Goal: Information Seeking & Learning: Obtain resource

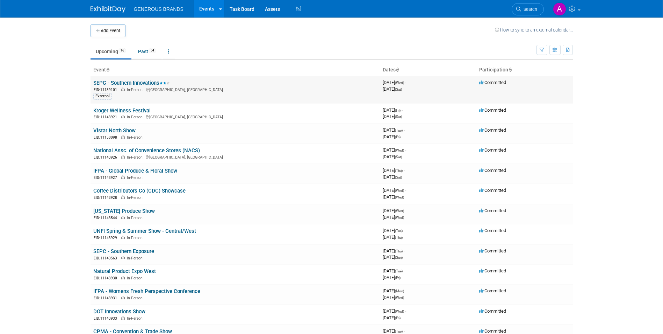
click at [150, 84] on link "SEPC - Southern Innovations" at bounding box center [131, 83] width 77 height 6
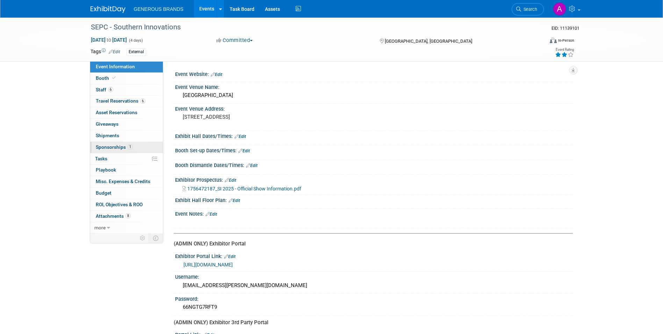
click at [130, 149] on span "Sponsorships 1" at bounding box center [114, 147] width 37 height 6
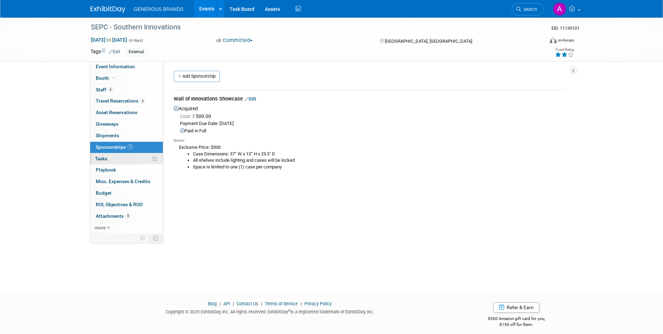
click at [128, 160] on link "0% Tasks 0%" at bounding box center [126, 158] width 73 height 11
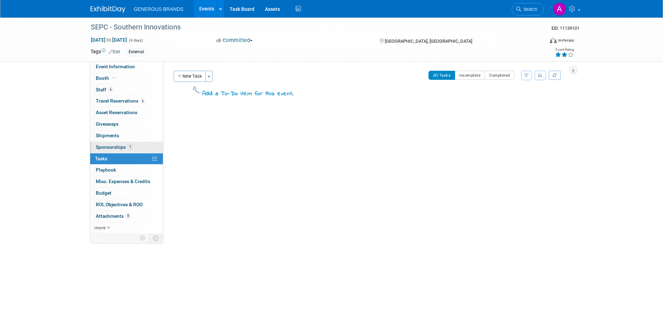
click at [128, 150] on link "1 Sponsorships 1" at bounding box center [126, 147] width 73 height 11
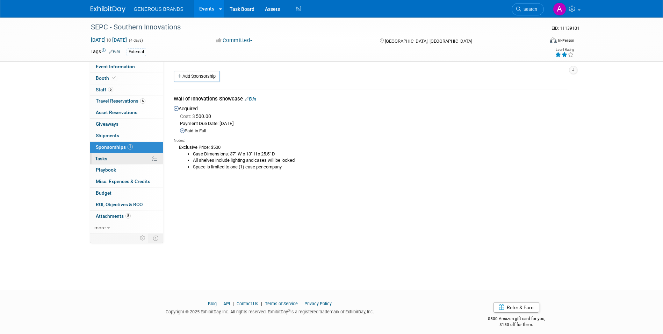
click at [128, 158] on link "0% Tasks 0%" at bounding box center [126, 158] width 73 height 11
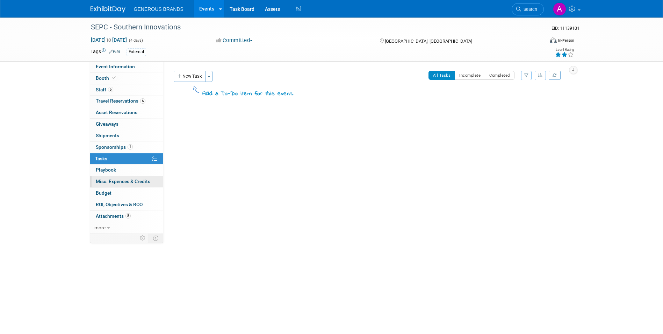
click at [129, 180] on span "Misc. Expenses & Credits 0" at bounding box center [123, 181] width 55 height 6
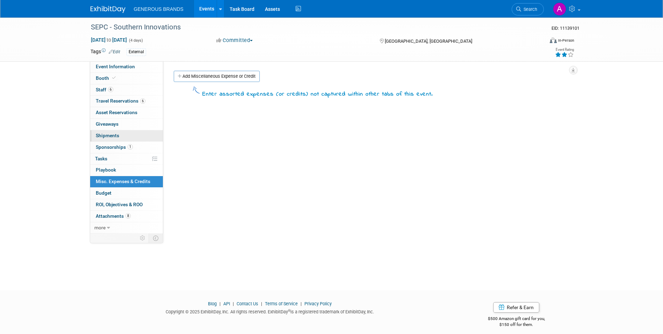
click at [129, 136] on link "0 Shipments 0" at bounding box center [126, 135] width 73 height 11
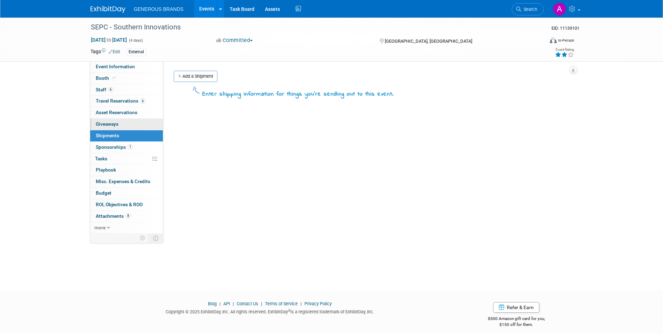
click at [131, 123] on link "0 Giveaways 0" at bounding box center [126, 124] width 73 height 11
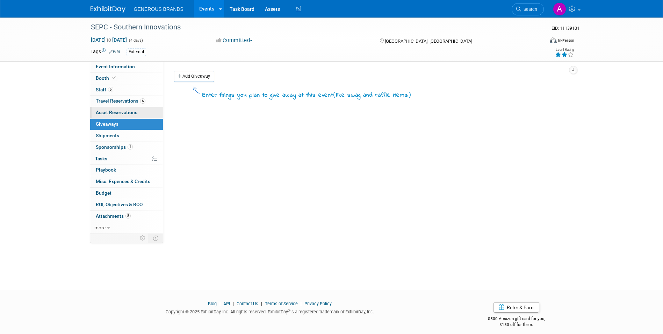
click at [130, 108] on link "0 Asset Reservations 0" at bounding box center [126, 112] width 73 height 11
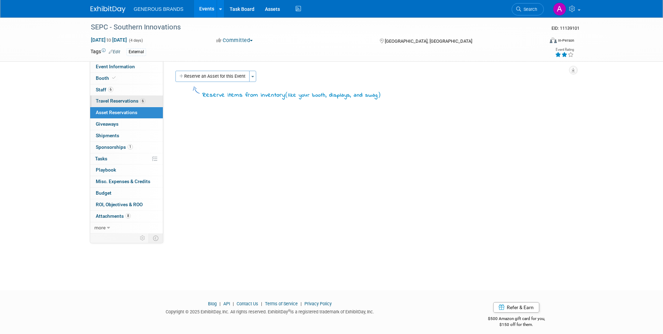
click at [129, 104] on link "6 Travel Reservations 6" at bounding box center [126, 100] width 73 height 11
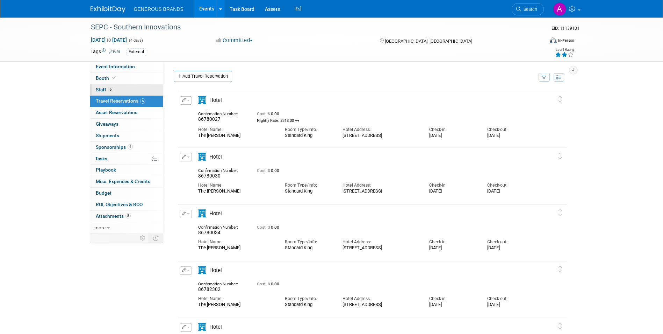
click at [130, 92] on link "6 Staff 6" at bounding box center [126, 89] width 73 height 11
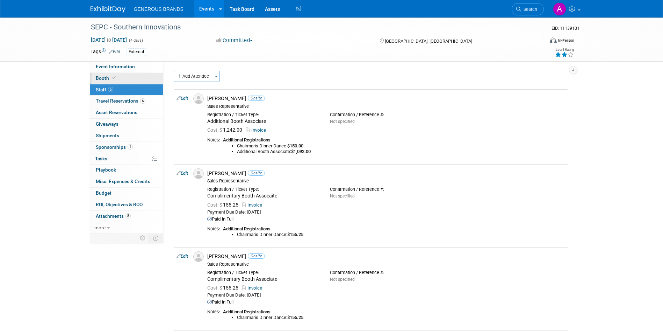
click at [129, 80] on link "Booth" at bounding box center [126, 78] width 73 height 11
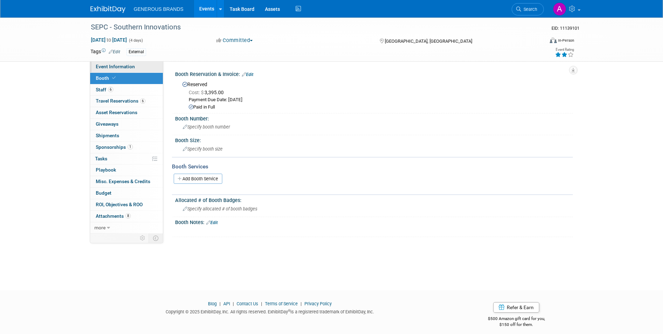
click at [132, 65] on span "Event Information" at bounding box center [115, 67] width 39 height 6
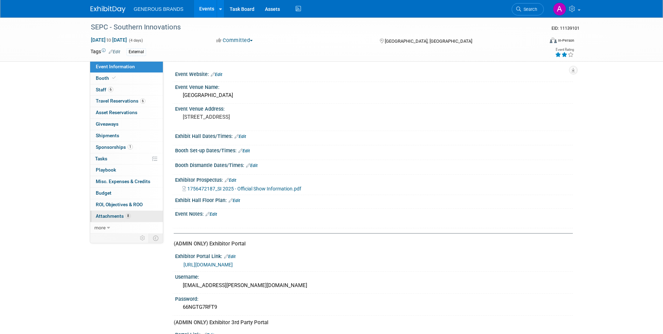
click at [127, 214] on span "8" at bounding box center [128, 215] width 5 height 5
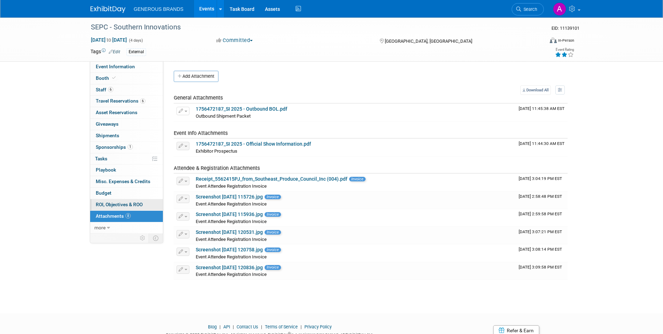
click at [129, 205] on span "ROI, Objectives & ROO 0" at bounding box center [119, 204] width 47 height 6
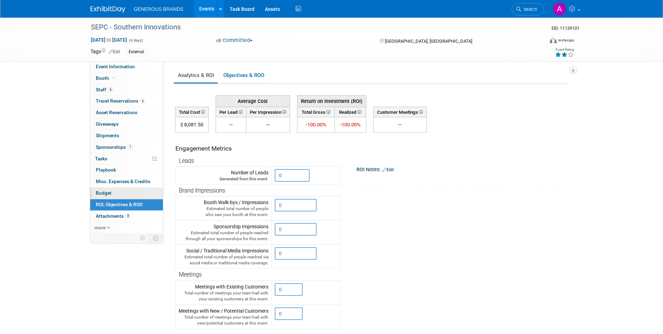
click at [129, 194] on link "Budget" at bounding box center [126, 192] width 73 height 11
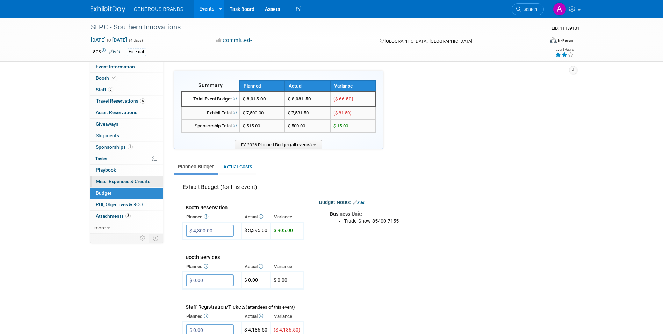
click at [131, 178] on link "0 Misc. Expenses & Credits 0" at bounding box center [126, 181] width 73 height 11
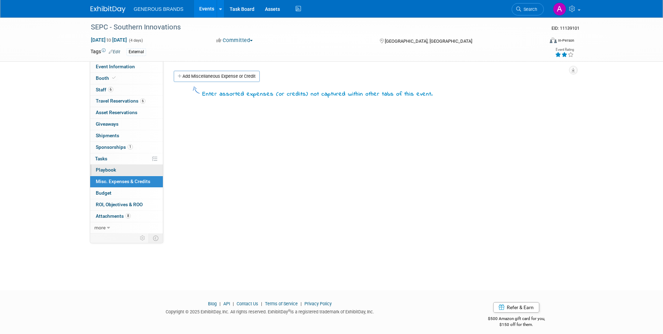
click at [131, 167] on link "0 Playbook 0" at bounding box center [126, 169] width 73 height 11
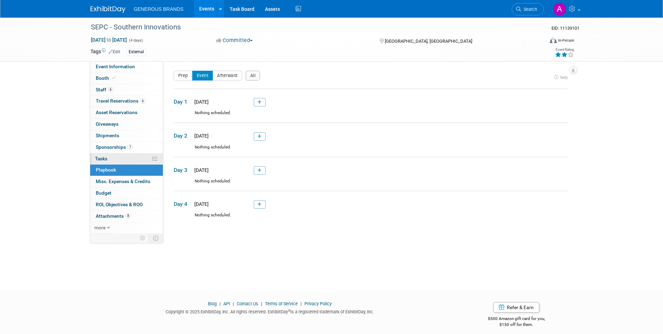
click at [129, 157] on link "0% Tasks 0%" at bounding box center [126, 158] width 73 height 11
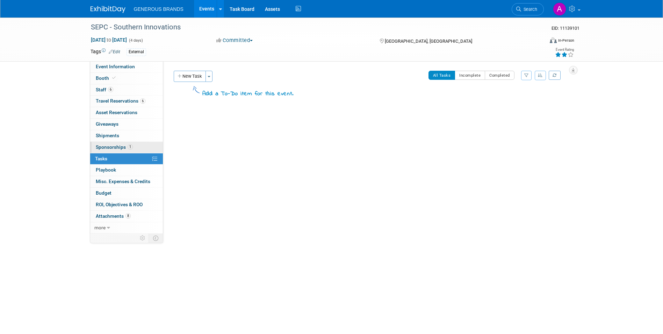
click at [128, 148] on span "1" at bounding box center [130, 146] width 5 height 5
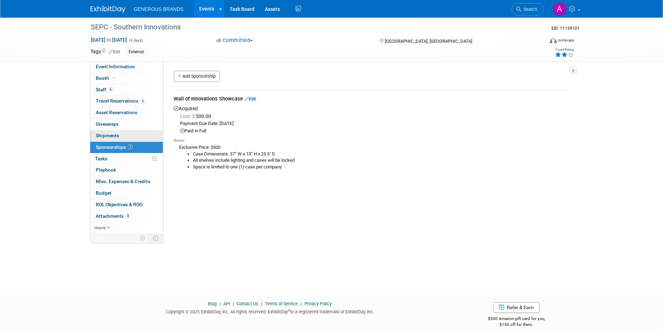
click at [129, 135] on link "0 Shipments 0" at bounding box center [126, 135] width 73 height 11
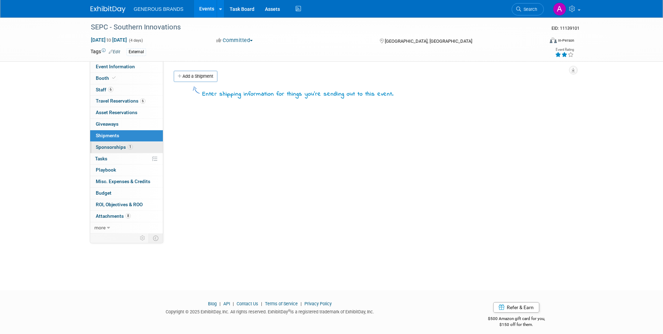
click at [139, 147] on link "1 Sponsorships 1" at bounding box center [126, 147] width 73 height 11
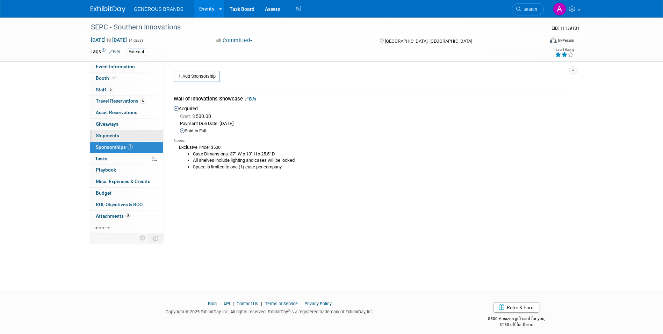
click at [141, 130] on link "0 Shipments 0" at bounding box center [126, 135] width 73 height 11
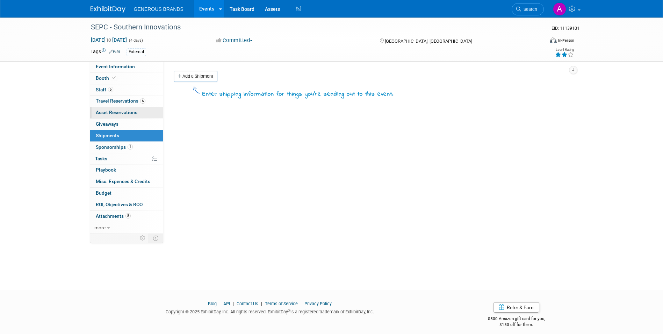
click at [144, 116] on link "0 Asset Reservations 0" at bounding box center [126, 112] width 73 height 11
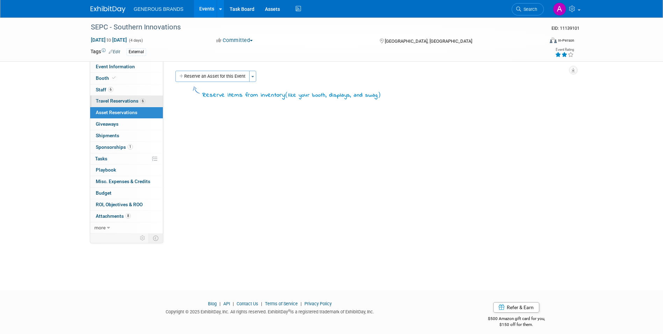
click at [144, 103] on span "Travel Reservations 6" at bounding box center [121, 101] width 50 height 6
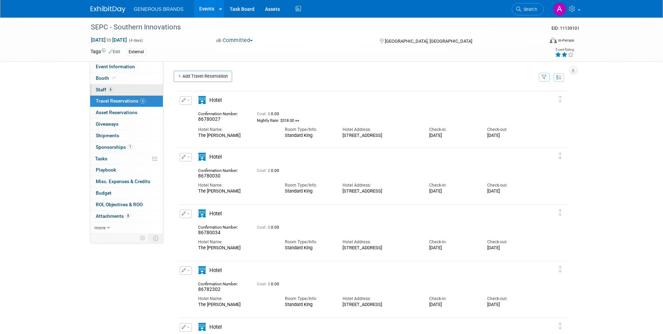
click at [138, 93] on link "6 Staff 6" at bounding box center [126, 89] width 73 height 11
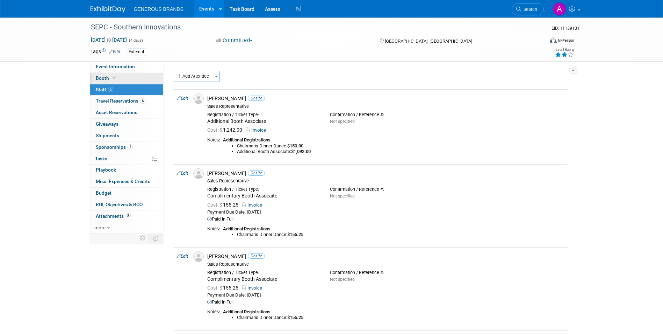
click at [138, 81] on link "Booth" at bounding box center [126, 78] width 73 height 11
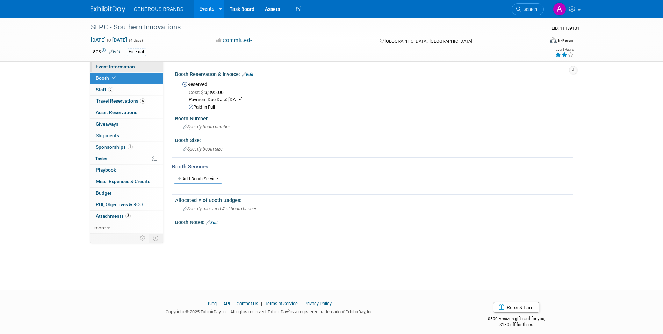
click at [140, 65] on link "Event Information" at bounding box center [126, 66] width 73 height 11
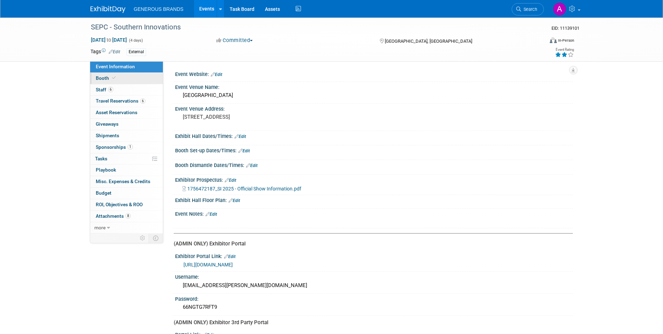
click at [133, 80] on link "Booth" at bounding box center [126, 78] width 73 height 11
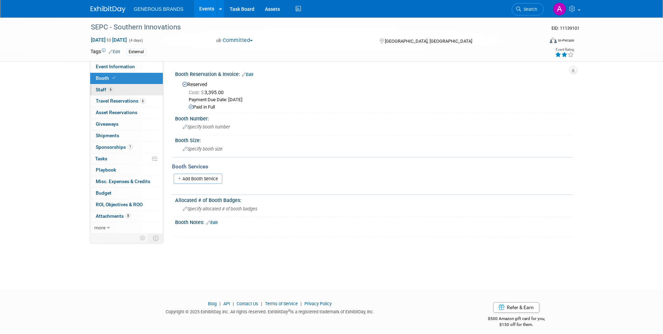
click at [133, 90] on link "6 Staff 6" at bounding box center [126, 89] width 73 height 11
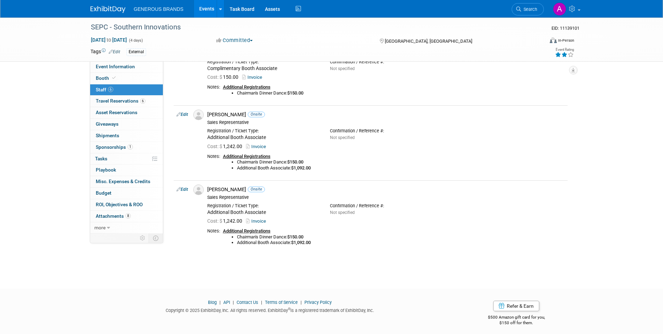
scroll to position [297, 0]
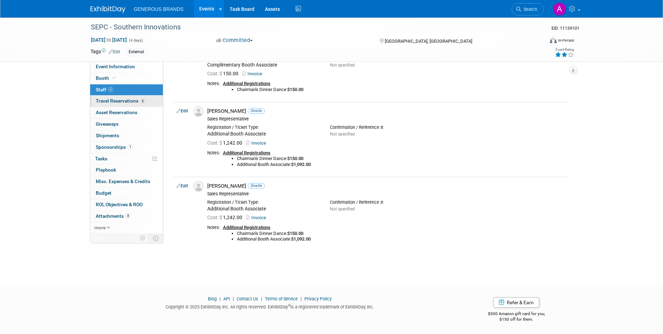
click at [111, 101] on span "Travel Reservations 6" at bounding box center [121, 101] width 50 height 6
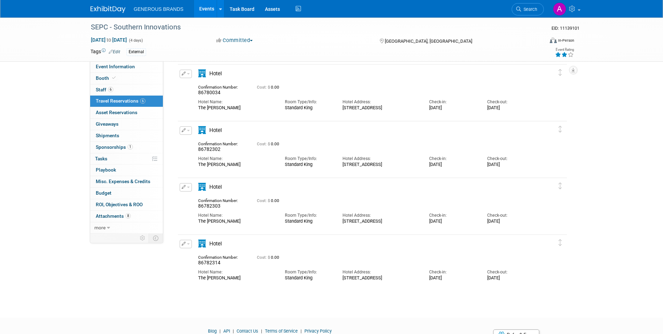
scroll to position [173, 0]
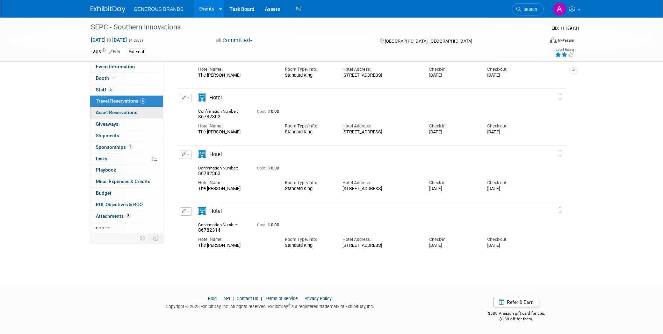
click at [144, 108] on link "0 Asset Reservations 0" at bounding box center [126, 112] width 73 height 11
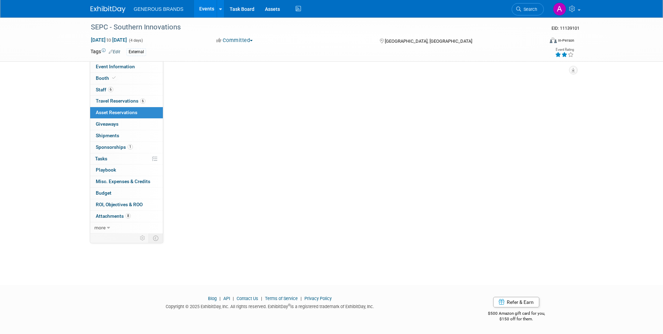
scroll to position [0, 0]
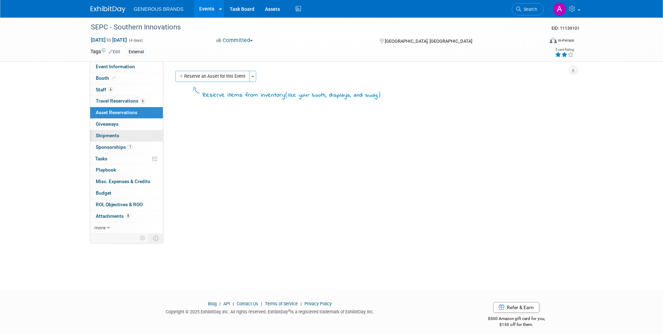
click at [138, 132] on link "0 Shipments 0" at bounding box center [126, 135] width 73 height 11
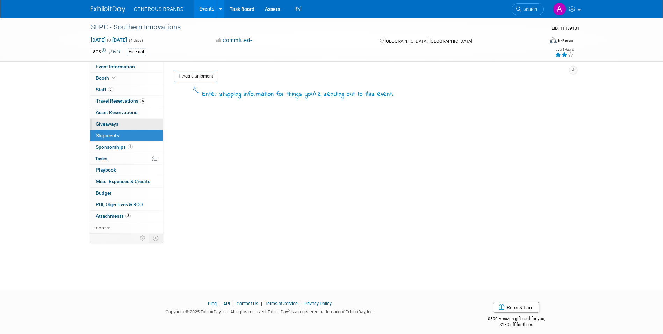
click at [144, 126] on link "0 Giveaways 0" at bounding box center [126, 124] width 73 height 11
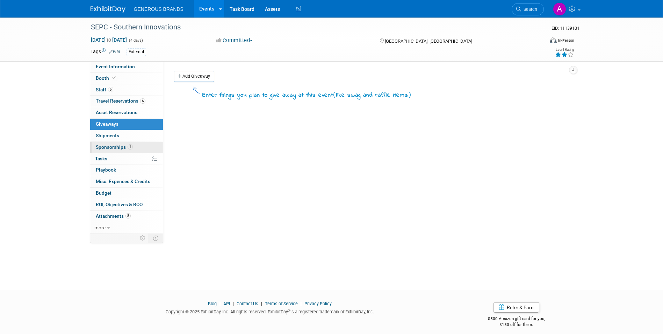
click at [147, 143] on link "1 Sponsorships 1" at bounding box center [126, 147] width 73 height 11
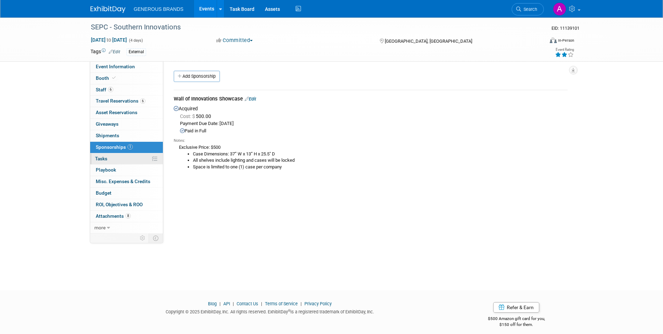
click at [140, 160] on link "0% Tasks 0%" at bounding box center [126, 158] width 73 height 11
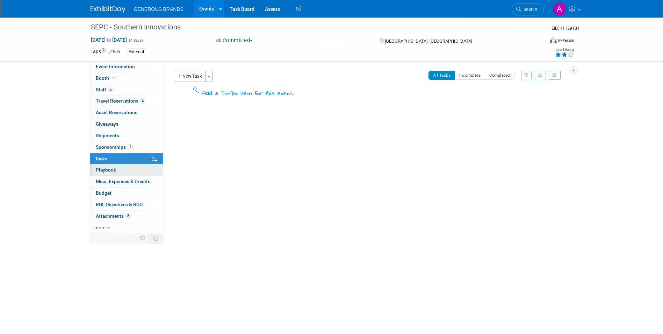
click at [138, 170] on link "0 Playbook 0" at bounding box center [126, 169] width 73 height 11
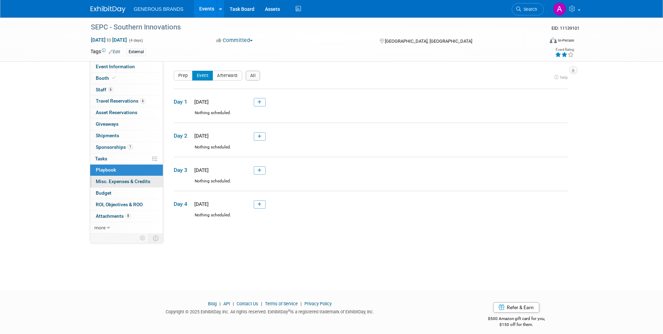
click at [137, 179] on span "Misc. Expenses & Credits 0" at bounding box center [123, 181] width 55 height 6
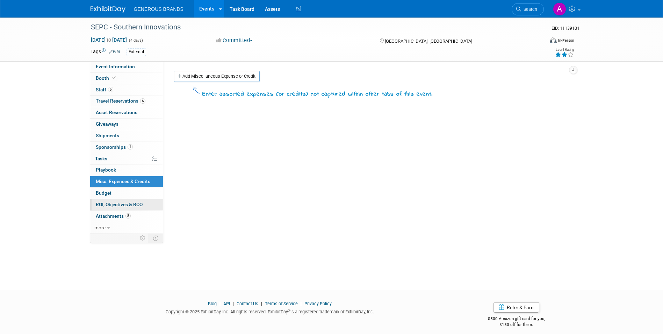
click at [139, 200] on link "0 ROI, Objectives & ROO 0" at bounding box center [126, 204] width 73 height 11
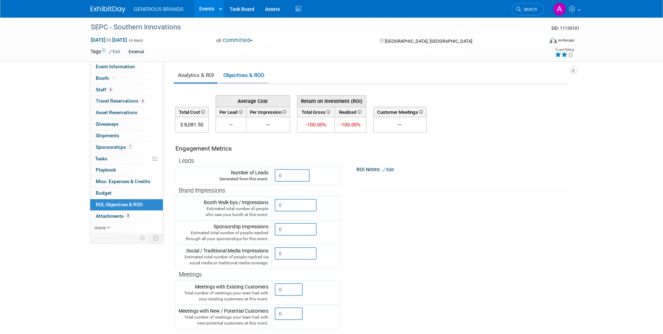
click at [230, 77] on link "Objectives & ROO 0" at bounding box center [243, 76] width 49 height 14
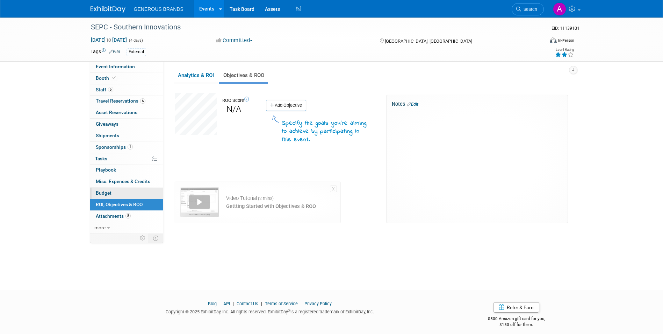
click at [140, 190] on link "Budget" at bounding box center [126, 192] width 73 height 11
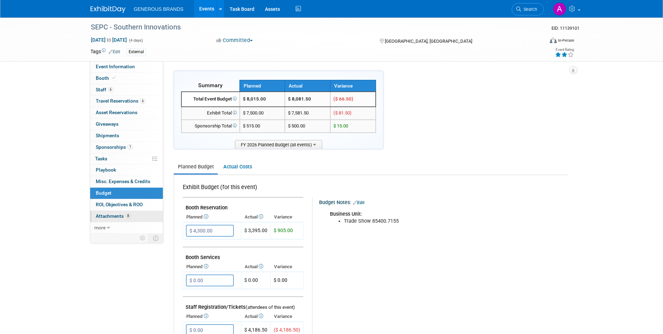
click at [139, 217] on link "8 Attachments 8" at bounding box center [126, 216] width 73 height 11
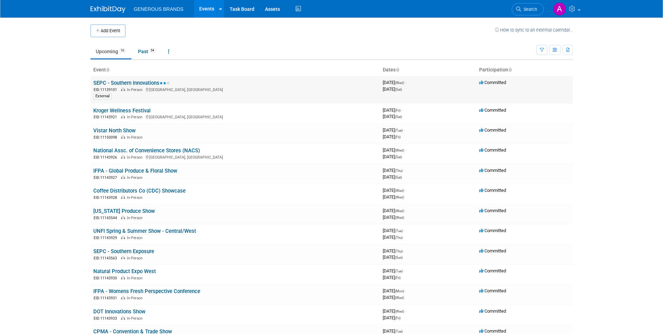
click at [142, 80] on link "SEPC - Southern Innovations" at bounding box center [131, 83] width 77 height 6
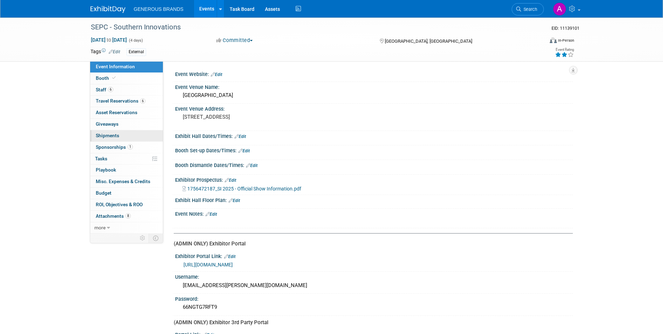
click at [128, 138] on link "0 Shipments 0" at bounding box center [126, 135] width 73 height 11
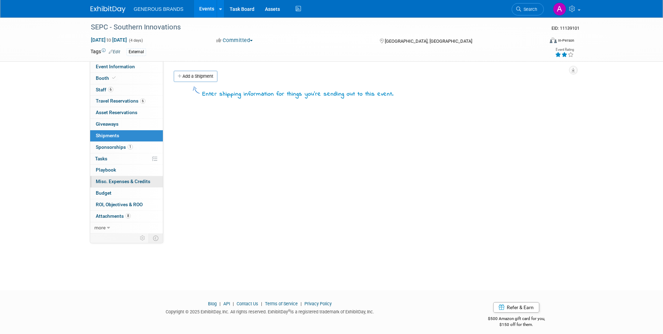
click at [136, 185] on link "0 Misc. Expenses & Credits 0" at bounding box center [126, 181] width 73 height 11
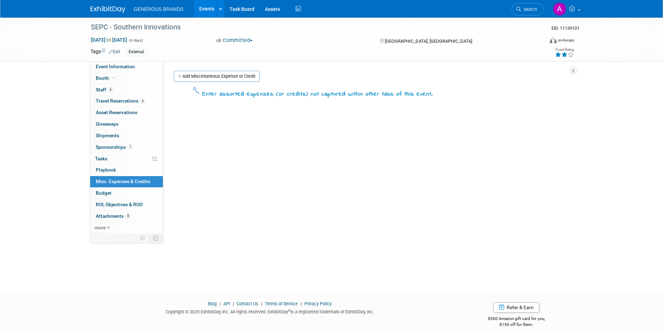
click at [130, 215] on span "8" at bounding box center [128, 215] width 5 height 5
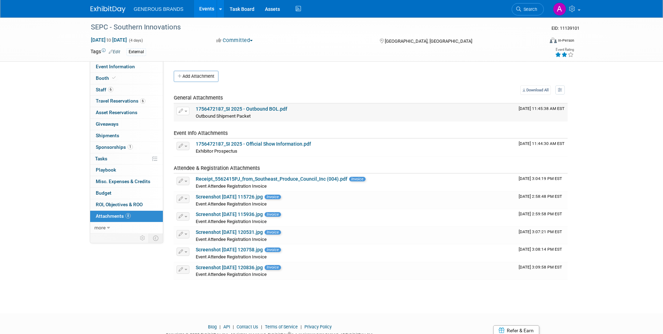
click at [280, 111] on link "1756472187_SI 2025 - Outbound BOL.pdf" at bounding box center [242, 109] width 92 height 6
click at [274, 142] on link "1756472187_SI 2025 - Official Show Information.pdf" at bounding box center [253, 144] width 115 height 6
